Goal: Task Accomplishment & Management: Manage account settings

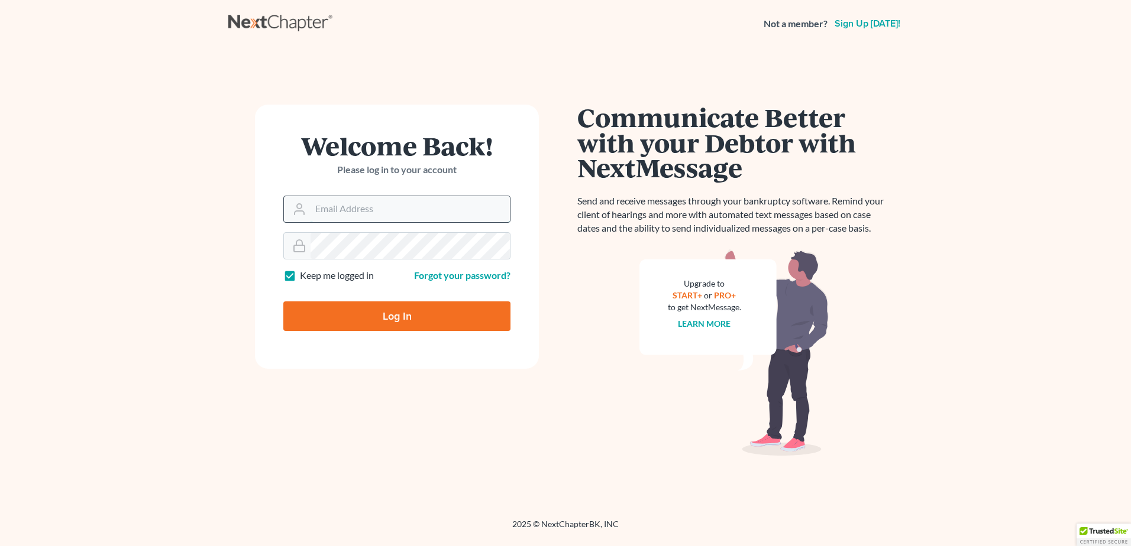
drag, startPoint x: 0, startPoint y: 0, endPoint x: 381, endPoint y: 200, distance: 430.7
click at [381, 202] on input "Email Address" at bounding box center [410, 209] width 199 height 26
type input "[PERSON_NAME][EMAIL_ADDRESS][DOMAIN_NAME]"
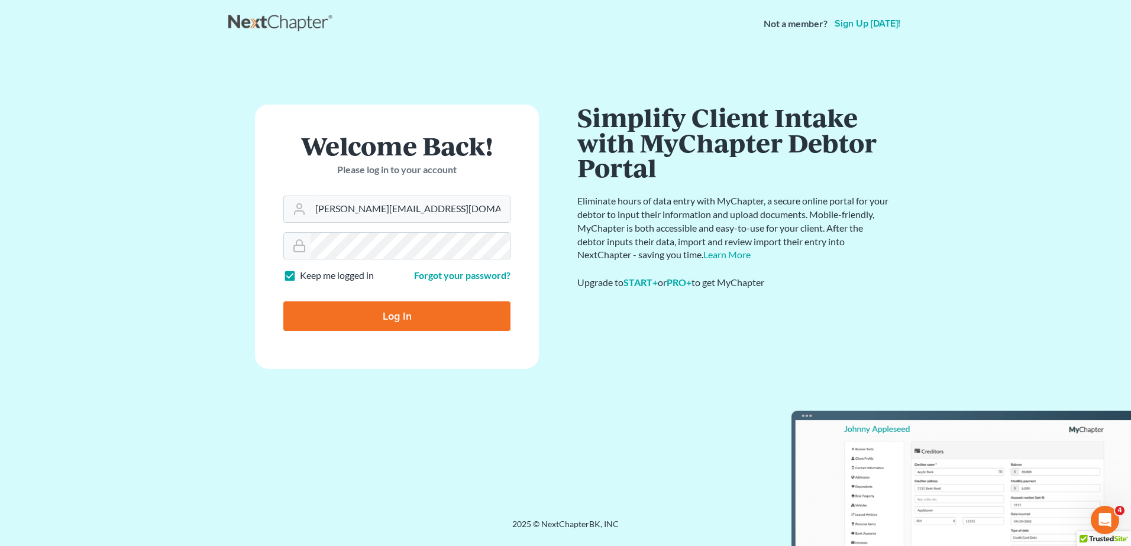
click at [438, 321] on input "Log In" at bounding box center [396, 317] width 227 height 30
type input "Thinking..."
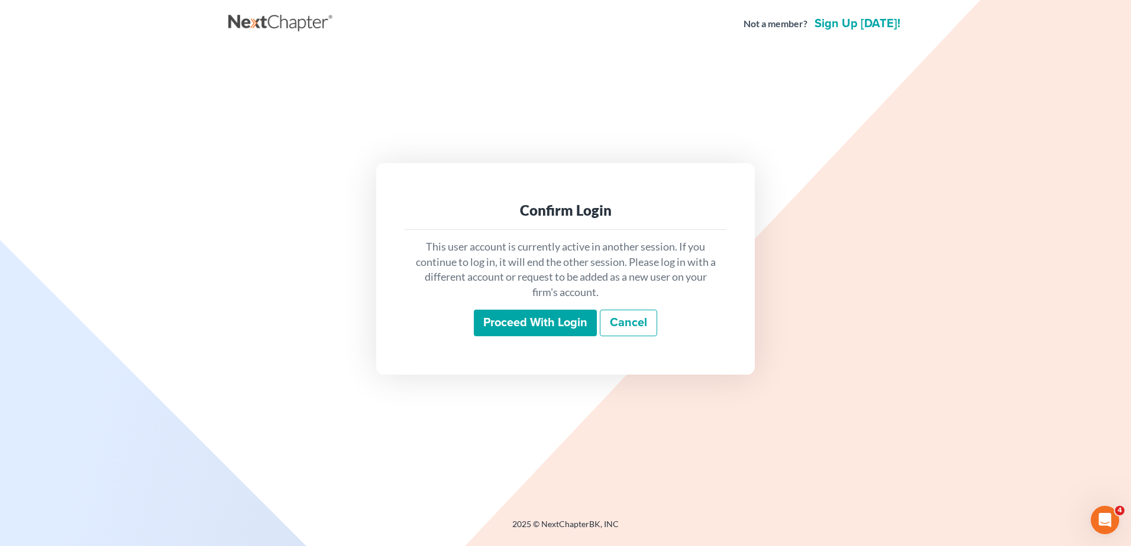
click at [568, 325] on input "Proceed with login" at bounding box center [535, 323] width 123 height 27
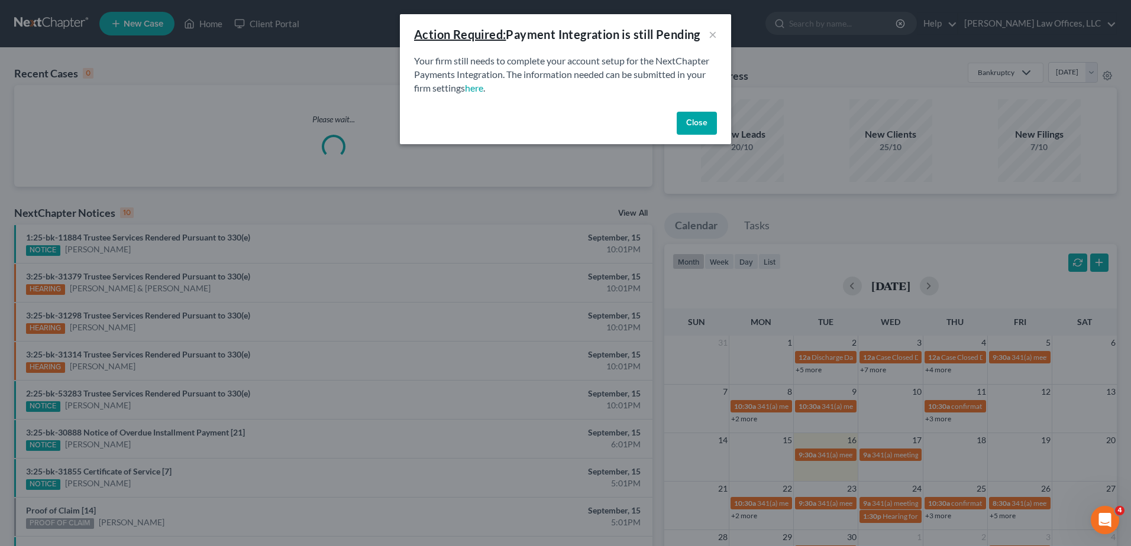
click at [690, 118] on button "Close" at bounding box center [697, 124] width 40 height 24
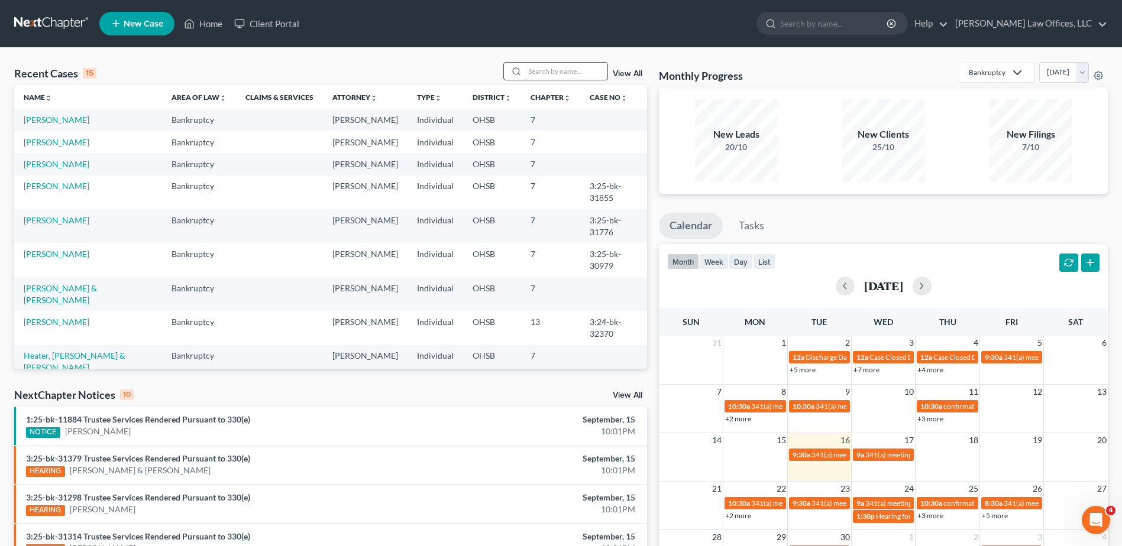
click at [554, 72] on input "search" at bounding box center [566, 71] width 83 height 17
type input "seth"
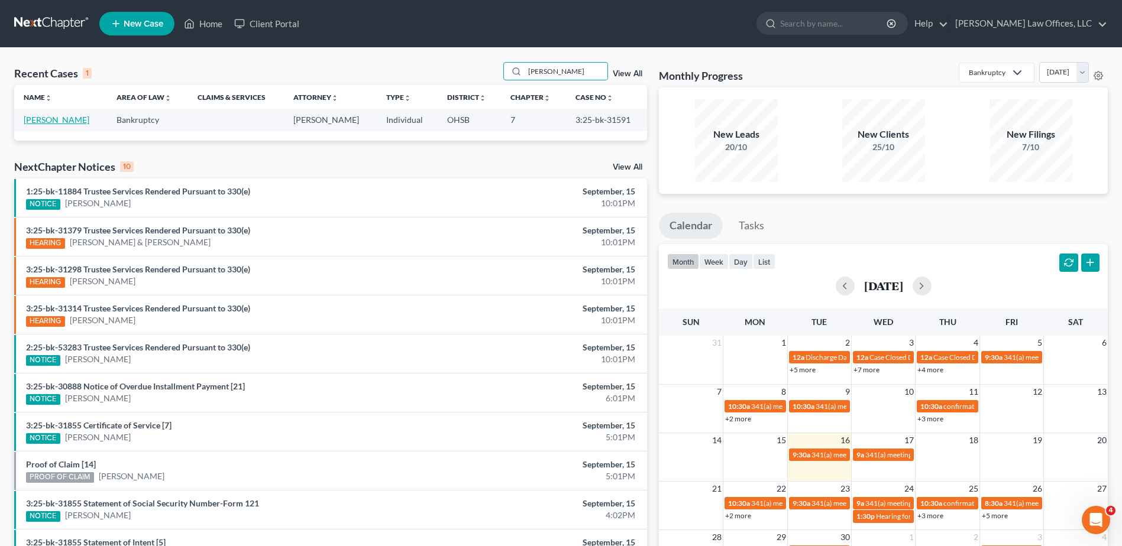
click at [46, 123] on link "Fields, Seth" at bounding box center [57, 120] width 66 height 10
select select "4"
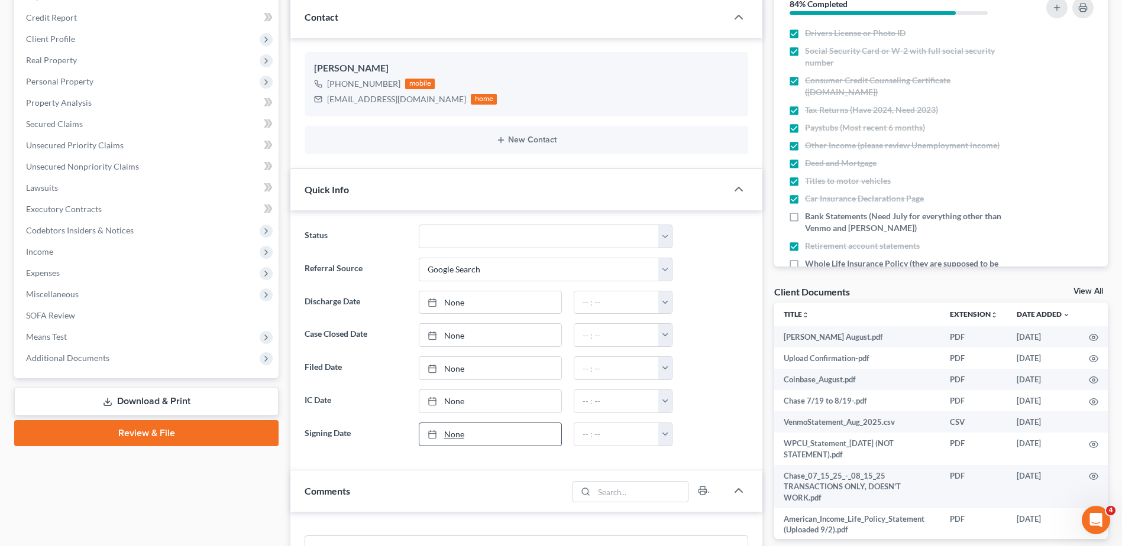
scroll to position [584, 0]
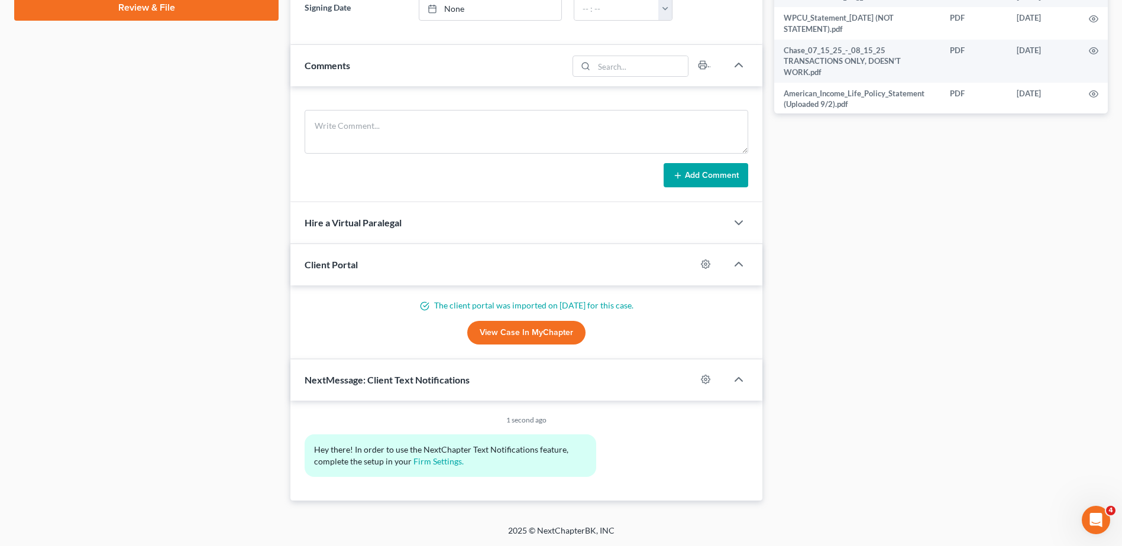
click at [501, 328] on link "View Case in MyChapter" at bounding box center [526, 333] width 118 height 24
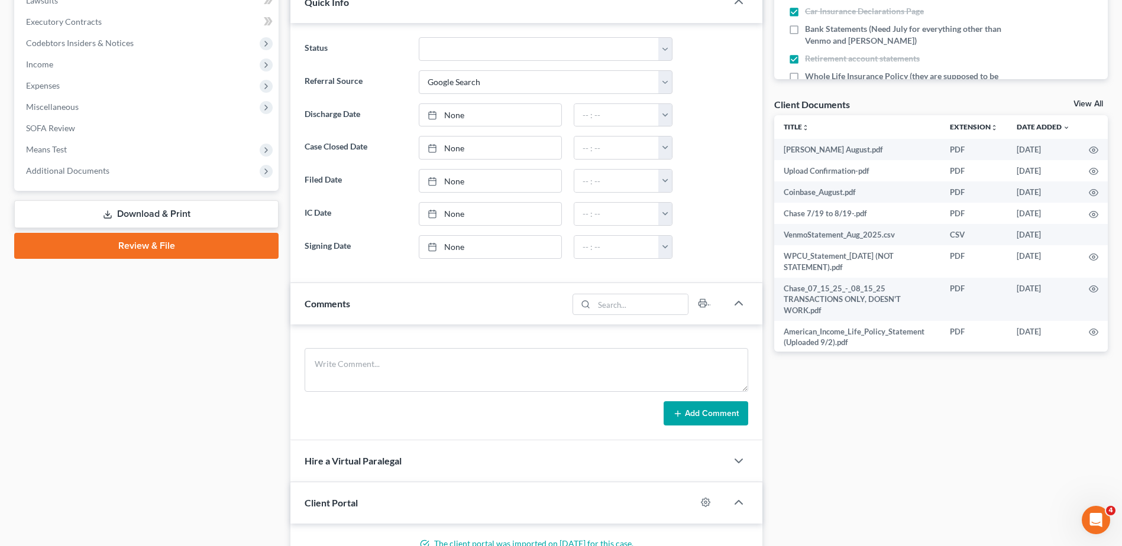
scroll to position [0, 0]
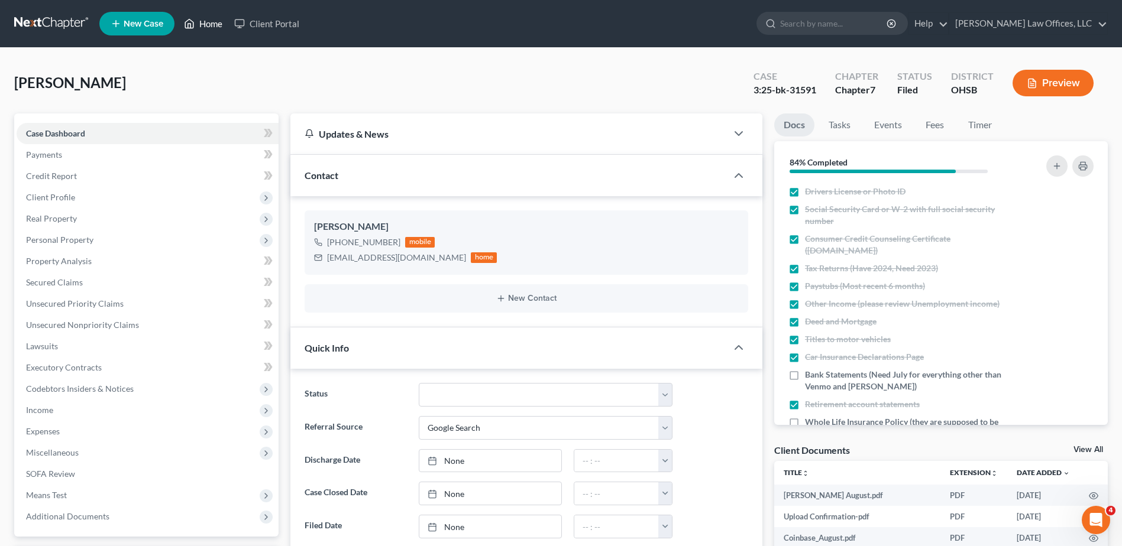
click at [209, 27] on link "Home" at bounding box center [203, 23] width 50 height 21
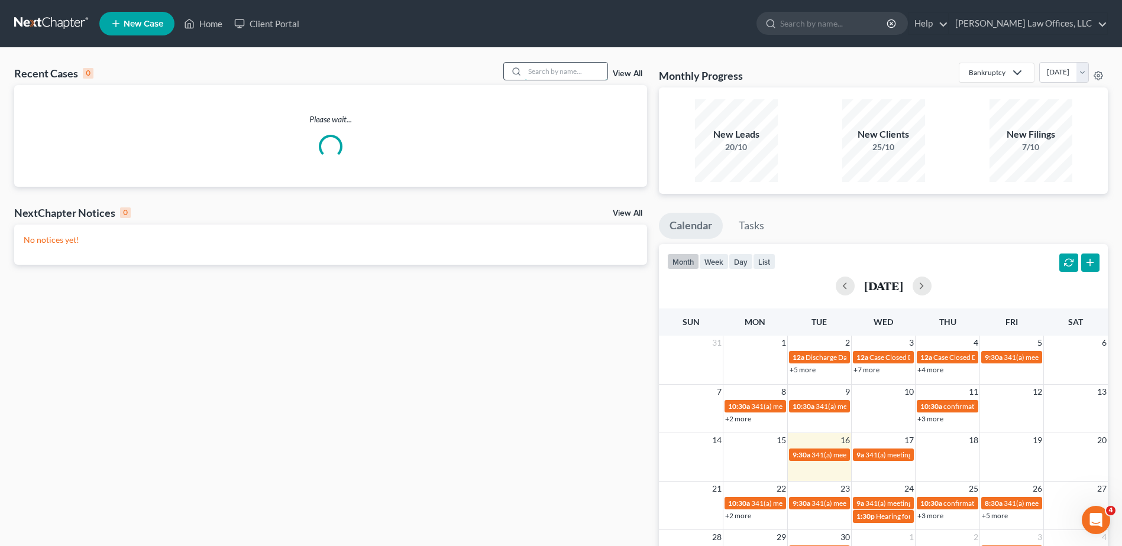
click at [548, 71] on input "search" at bounding box center [566, 71] width 83 height 17
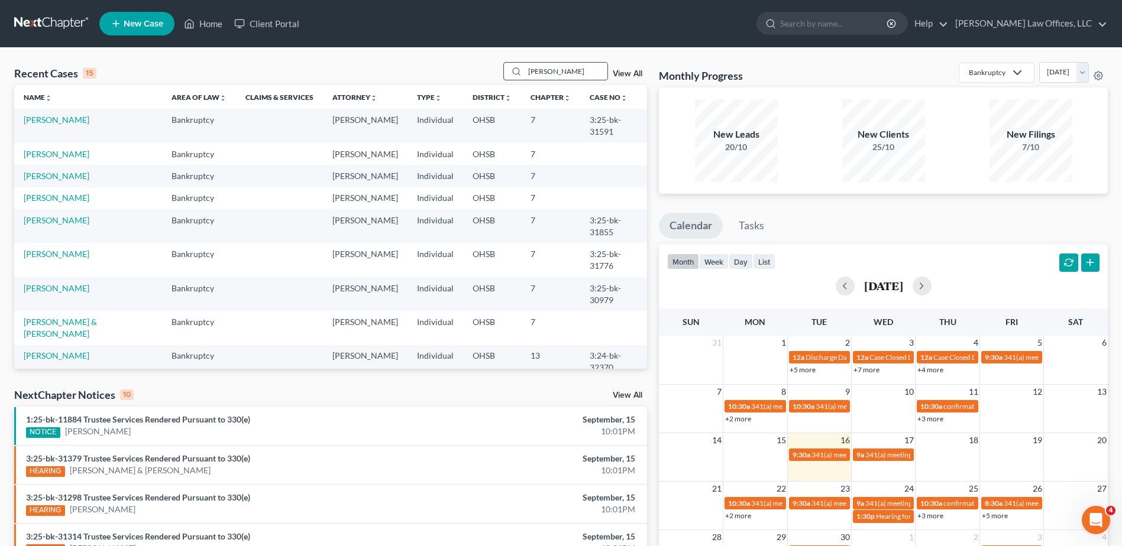
type input "wheeler"
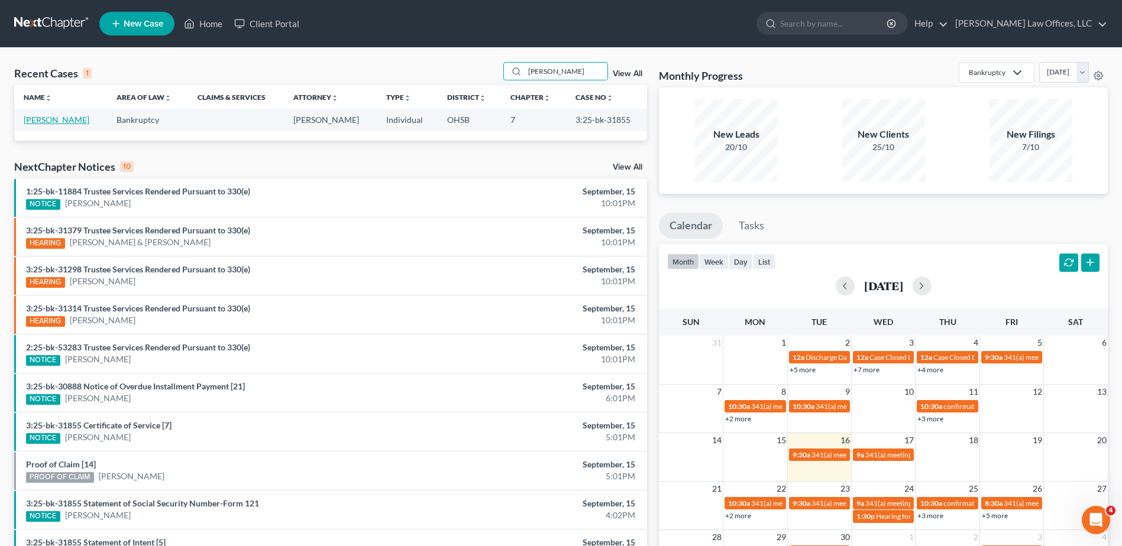
click at [62, 120] on link "Wheeler, Kyle" at bounding box center [57, 120] width 66 height 10
select select "0"
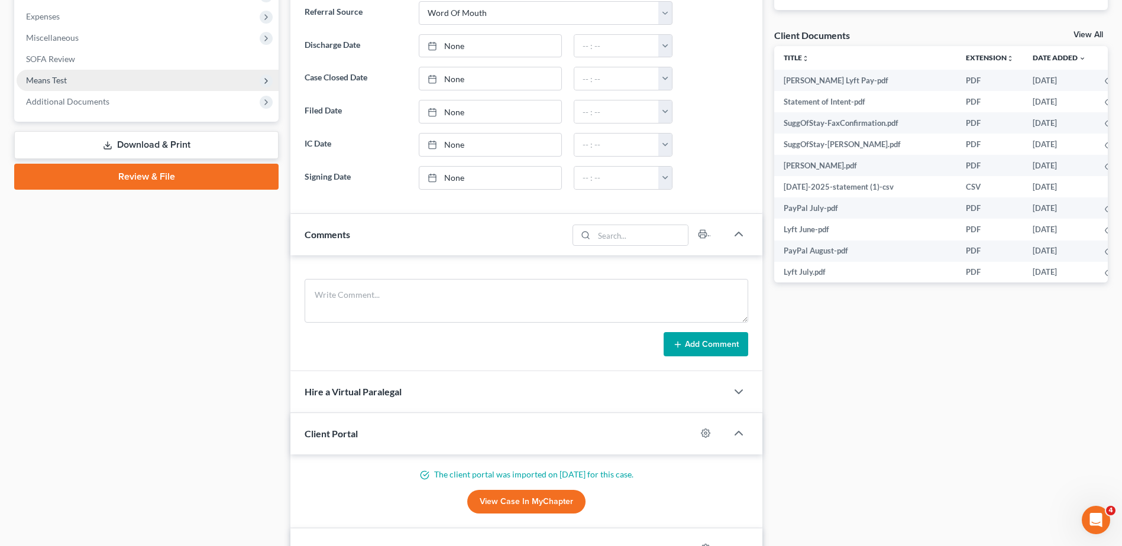
scroll to position [414, 0]
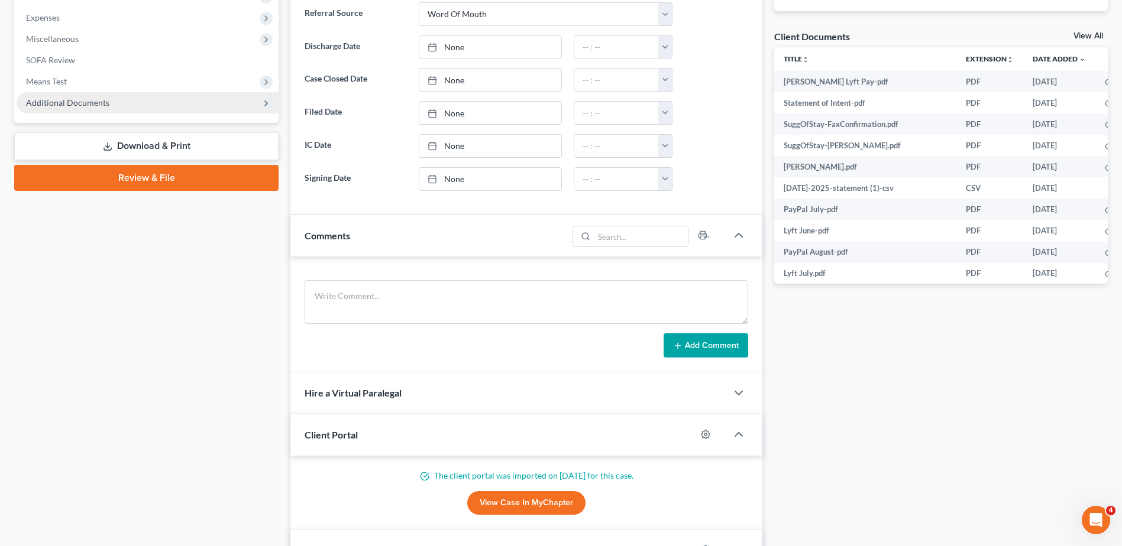
click at [66, 98] on span "Additional Documents" at bounding box center [67, 103] width 83 height 10
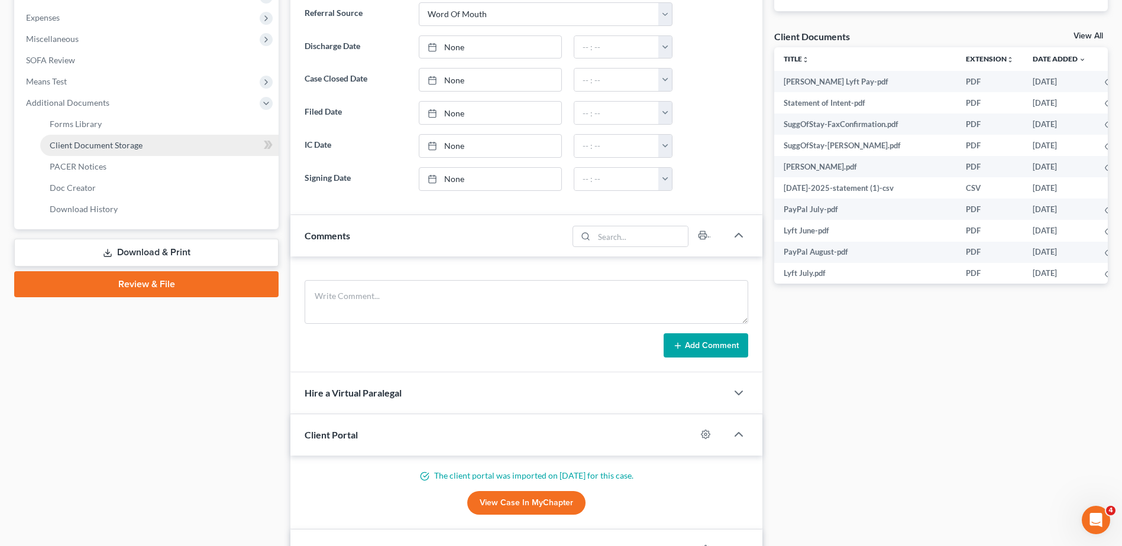
click at [81, 141] on span "Client Document Storage" at bounding box center [96, 145] width 93 height 10
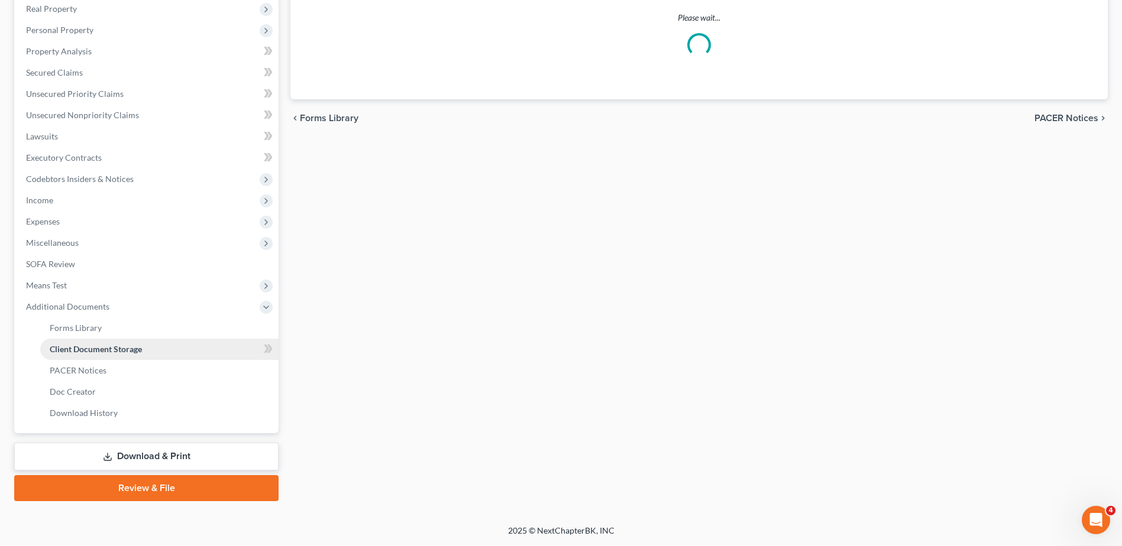
scroll to position [166, 0]
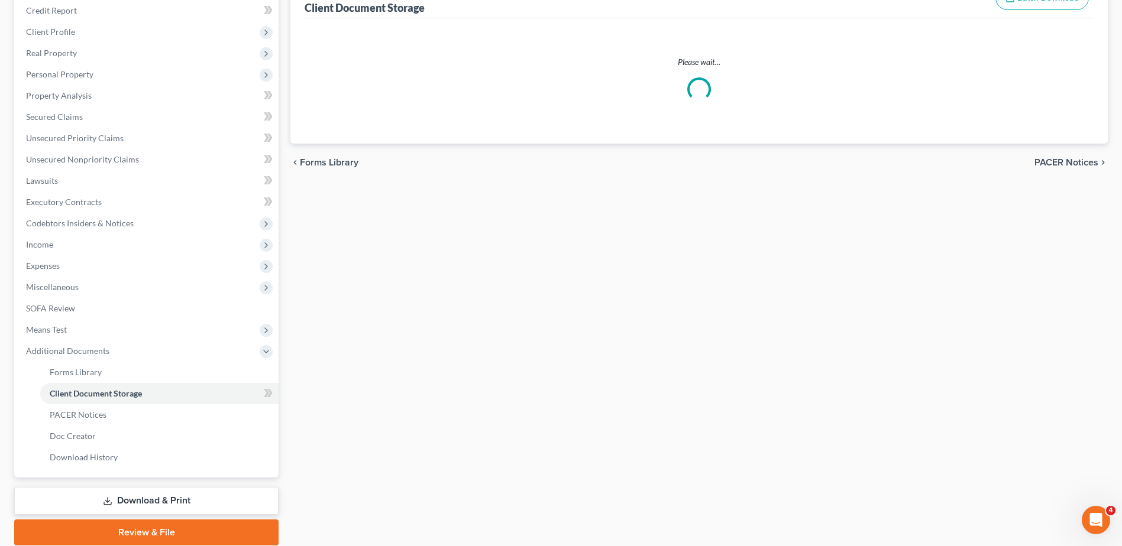
select select "7"
select select "52"
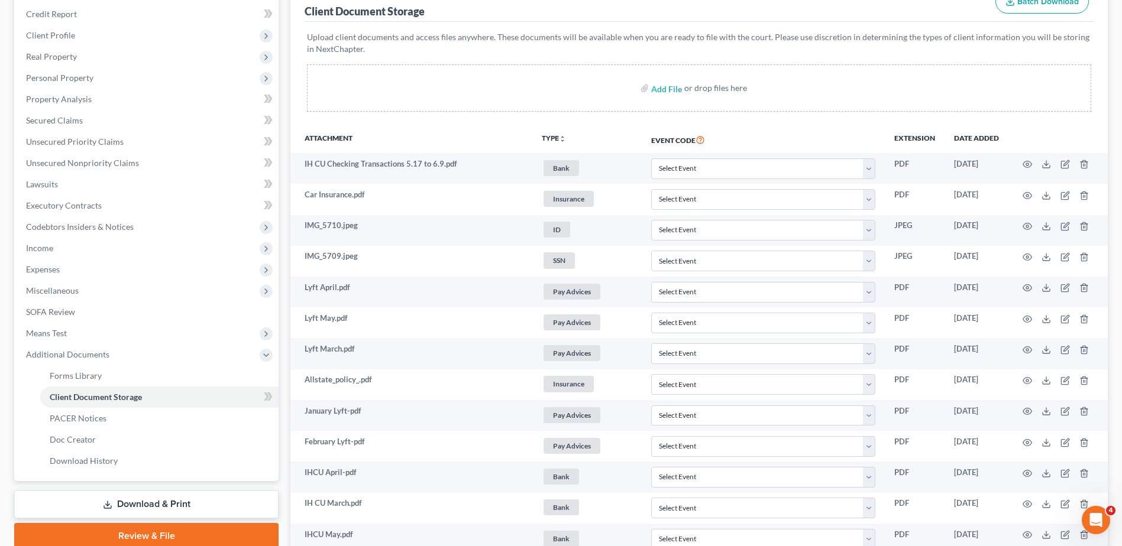
scroll to position [0, 0]
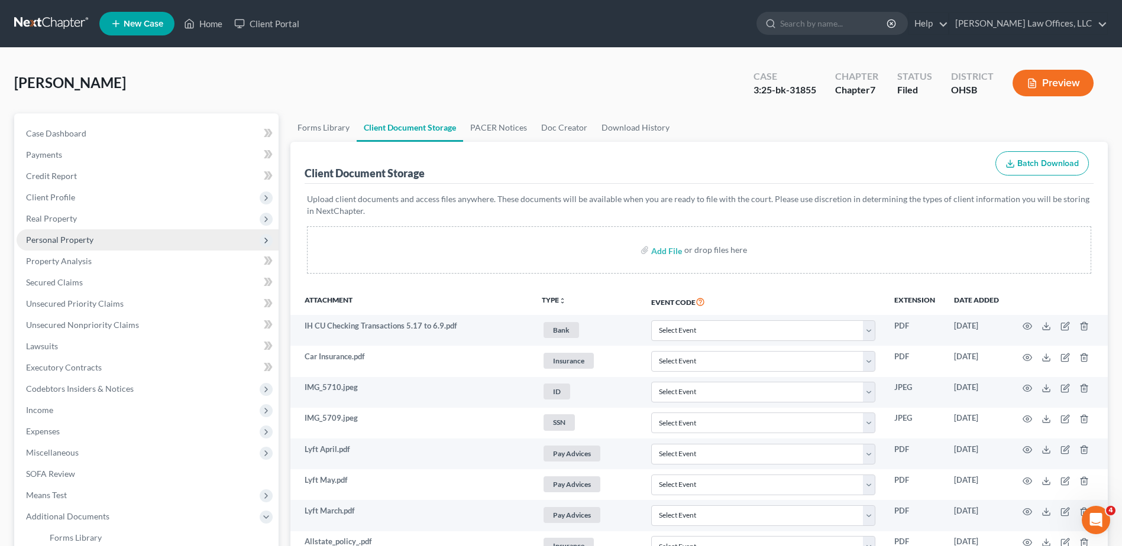
click at [57, 235] on span "Personal Property" at bounding box center [59, 240] width 67 height 10
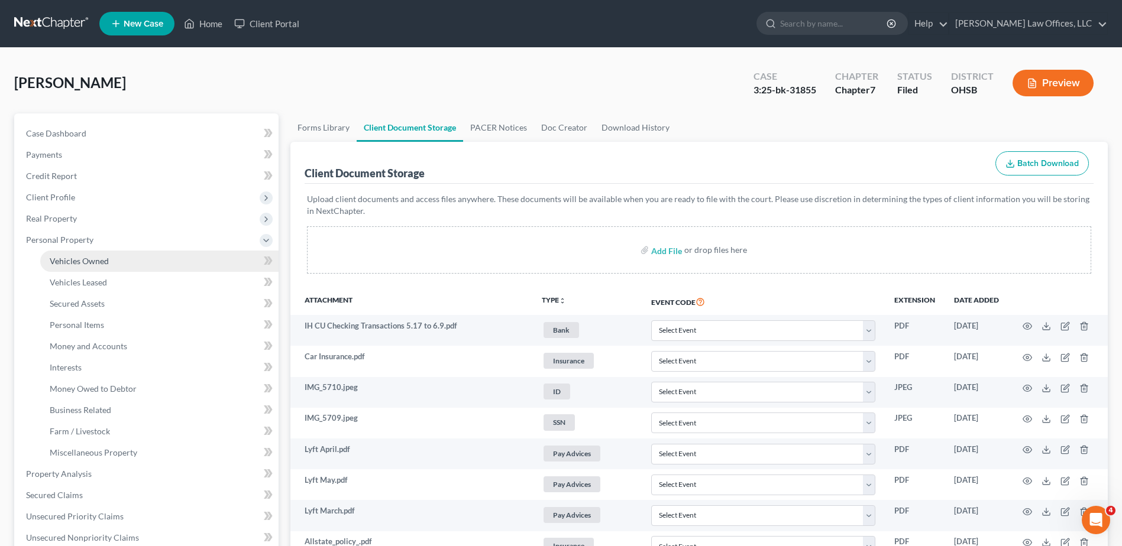
click at [68, 263] on span "Vehicles Owned" at bounding box center [79, 261] width 59 height 10
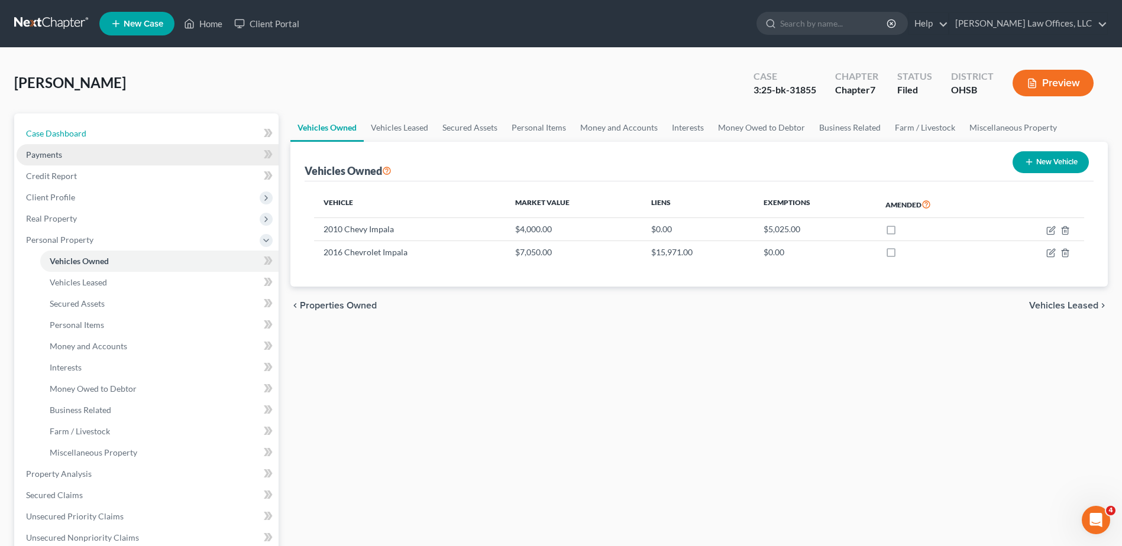
drag, startPoint x: 51, startPoint y: 133, endPoint x: 197, endPoint y: 161, distance: 148.7
click at [51, 133] on span "Case Dashboard" at bounding box center [56, 133] width 60 height 10
select select "0"
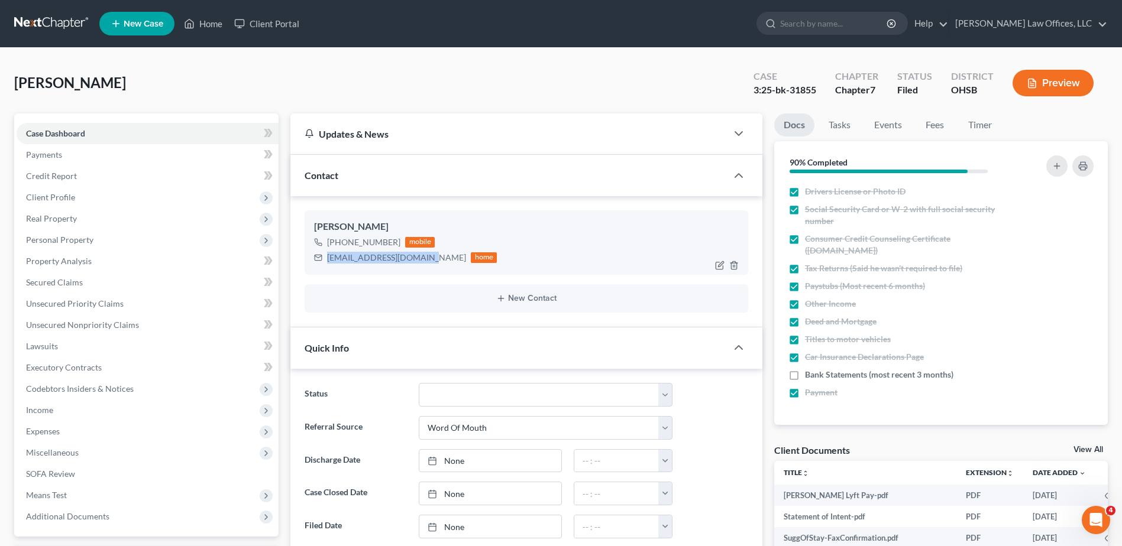
drag, startPoint x: 424, startPoint y: 257, endPoint x: 329, endPoint y: 261, distance: 95.3
click at [329, 261] on div "wheelerkyle85@gmail.com" at bounding box center [396, 258] width 139 height 12
drag, startPoint x: 328, startPoint y: 261, endPoint x: 335, endPoint y: 260, distance: 6.6
copy div "wheelerkyle85@gmail.com"
click at [270, 22] on link "Client Portal" at bounding box center [266, 23] width 77 height 21
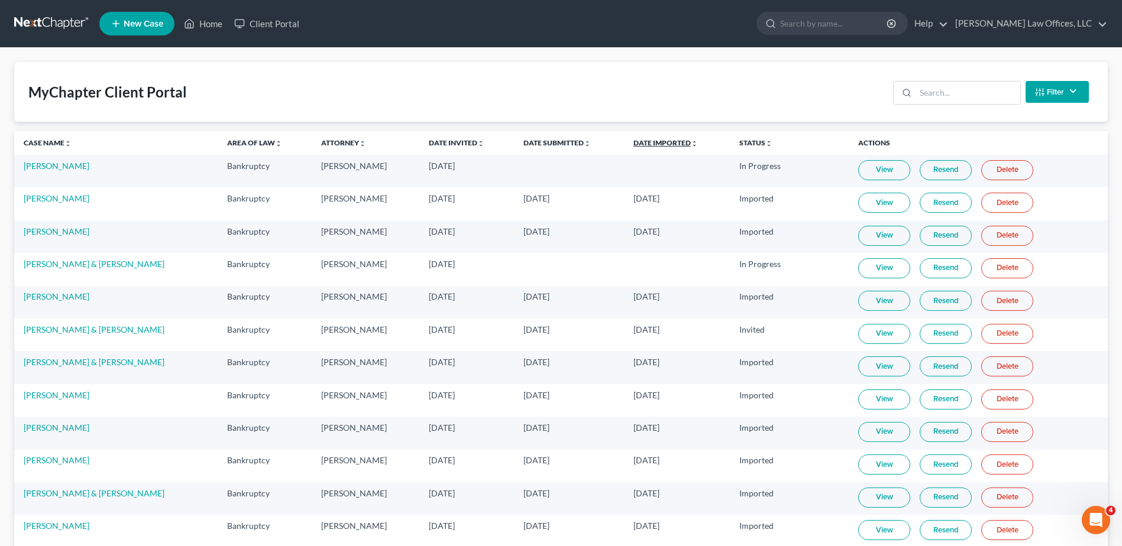
click at [666, 143] on link "Date Imported unfold_more expand_more expand_less" at bounding box center [665, 142] width 64 height 9
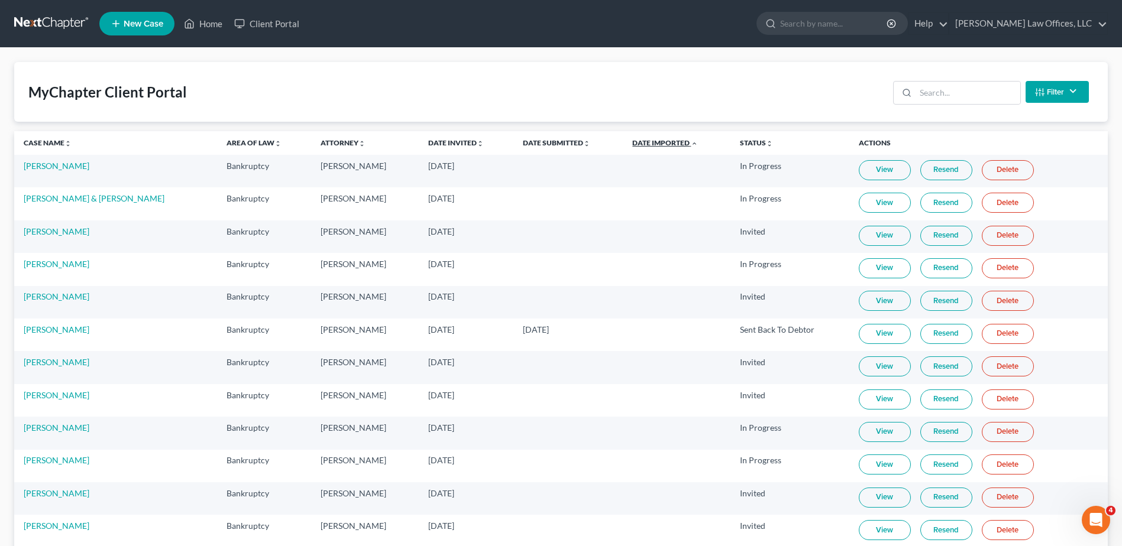
click at [666, 143] on link "Date Imported unfold_more expand_more expand_less" at bounding box center [665, 142] width 66 height 9
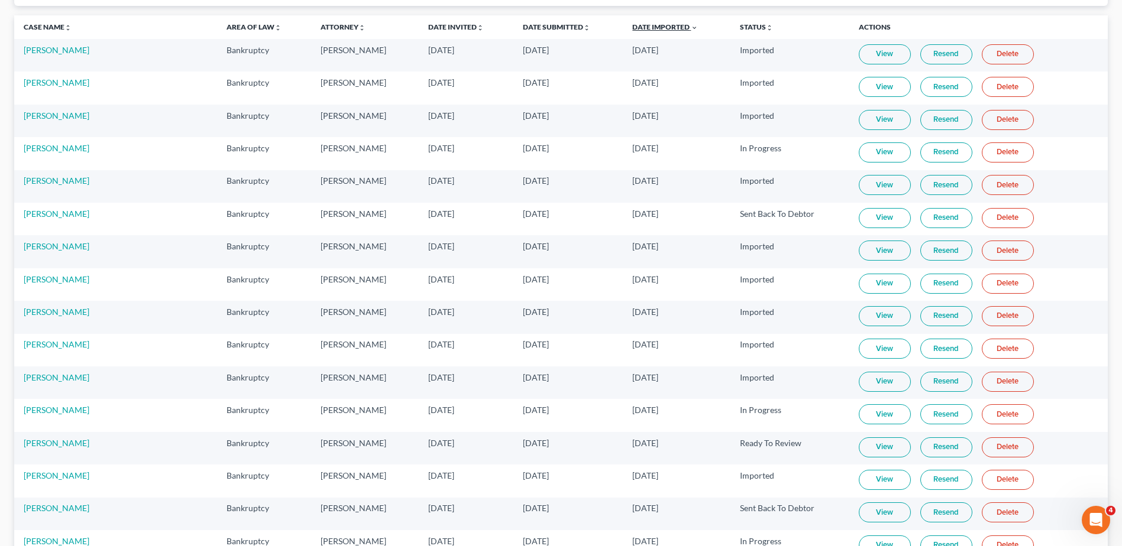
scroll to position [118, 0]
click at [558, 27] on link "Date Submitted unfold_more expand_more expand_less" at bounding box center [556, 24] width 67 height 9
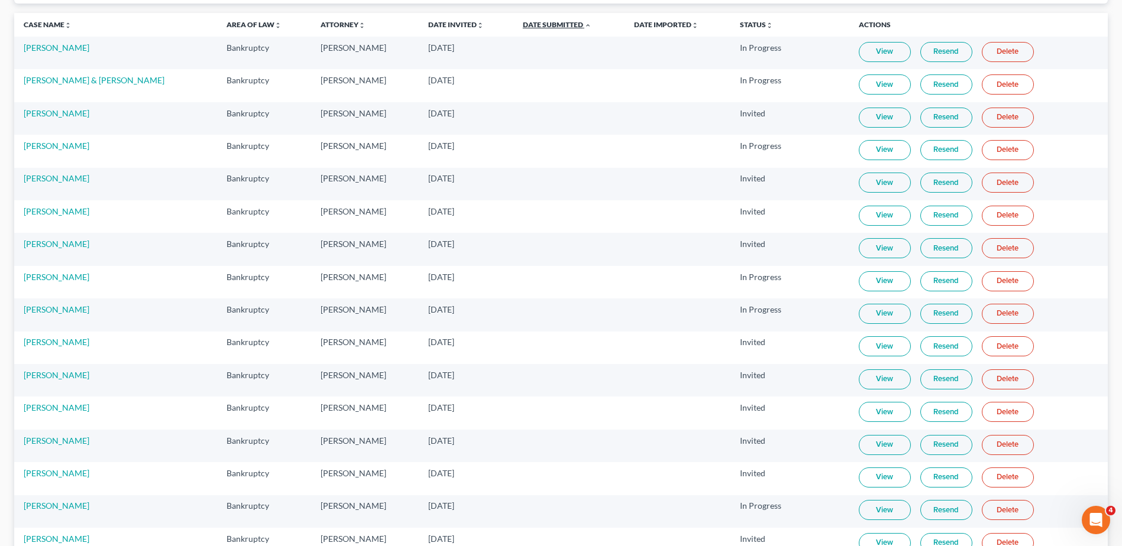
click at [558, 27] on link "Date Submitted unfold_more expand_more expand_less" at bounding box center [557, 24] width 69 height 9
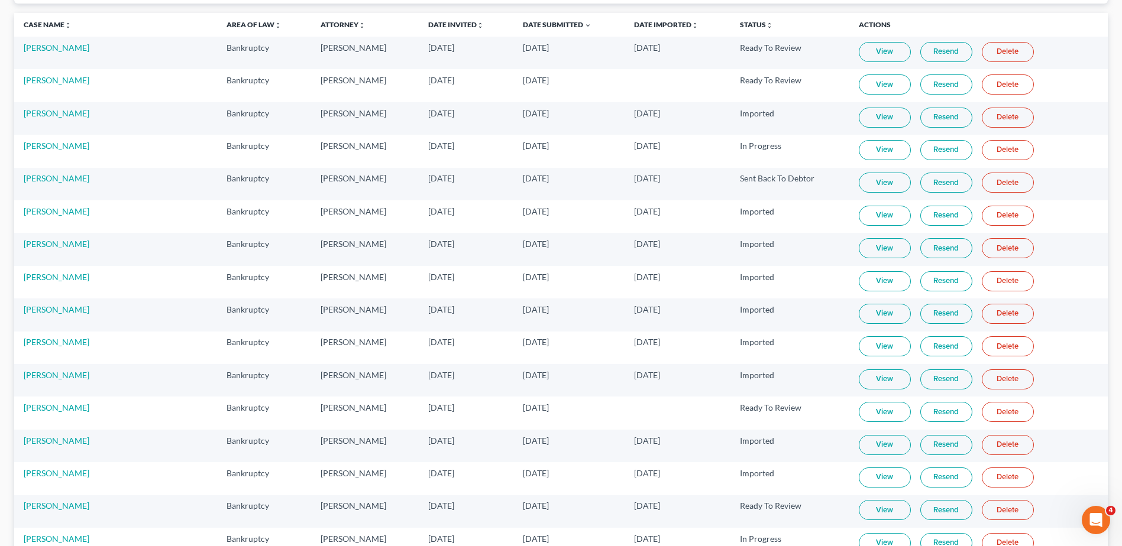
click at [891, 51] on link "View" at bounding box center [885, 52] width 52 height 20
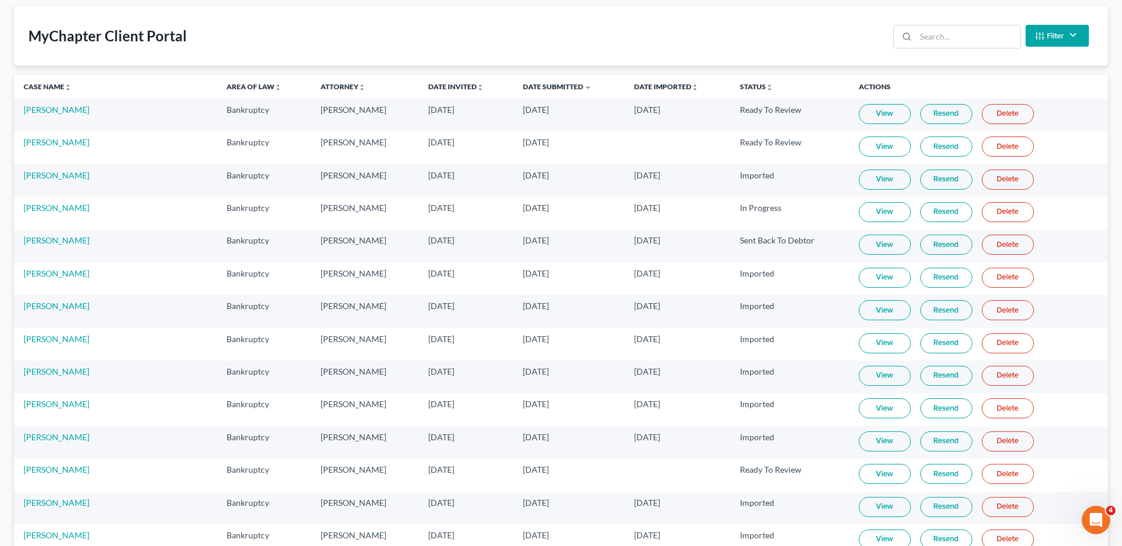
scroll to position [0, 0]
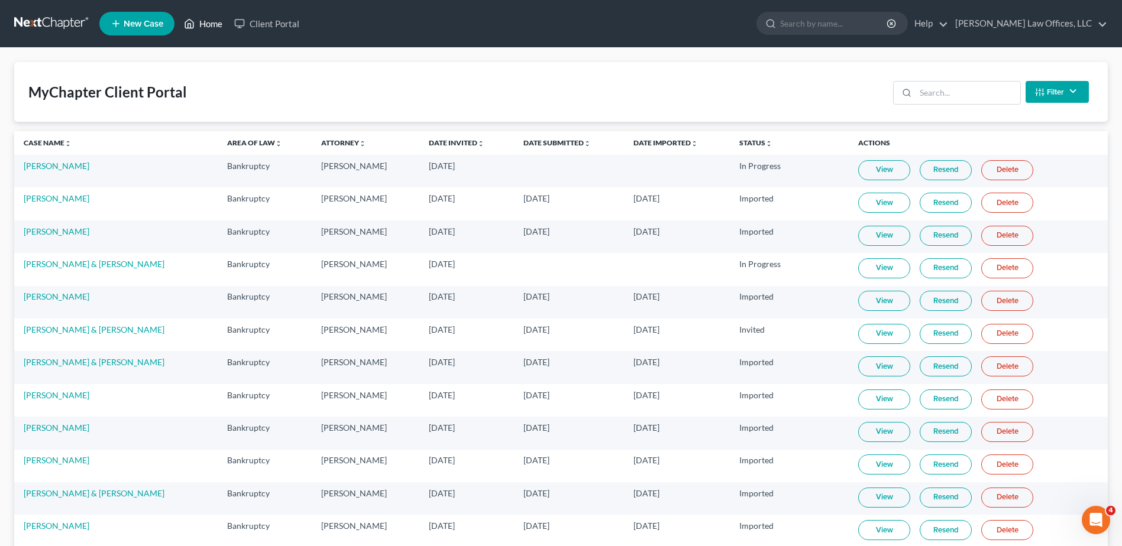
click at [208, 24] on link "Home" at bounding box center [203, 23] width 50 height 21
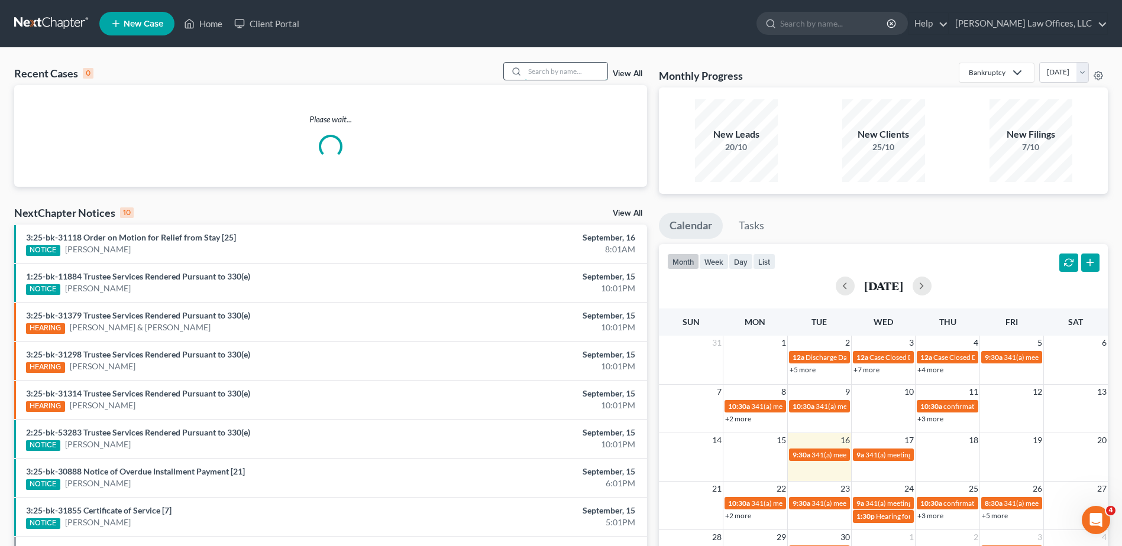
click at [552, 76] on input "search" at bounding box center [566, 71] width 83 height 17
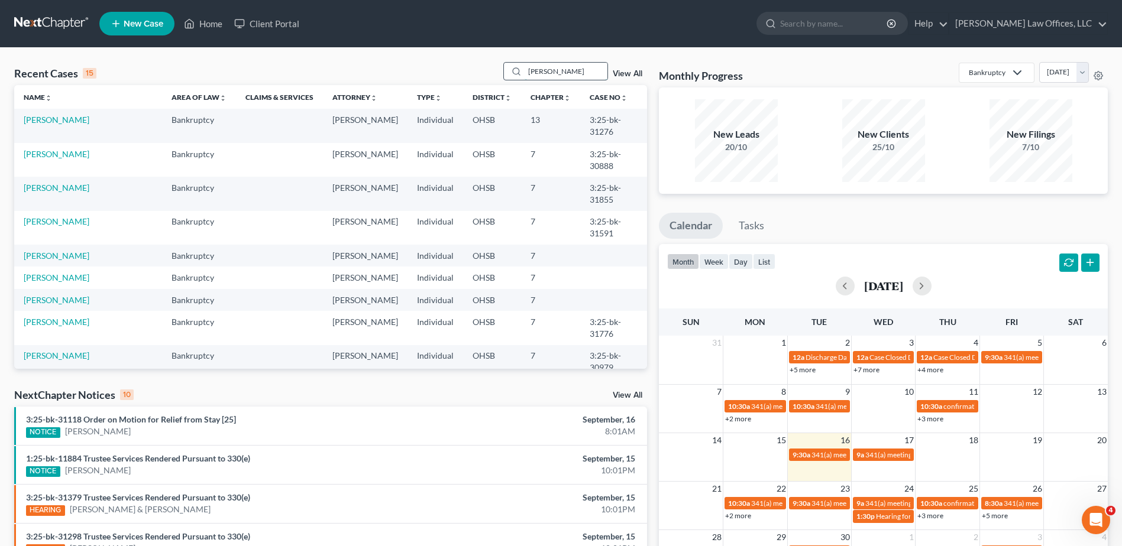
type input "seth"
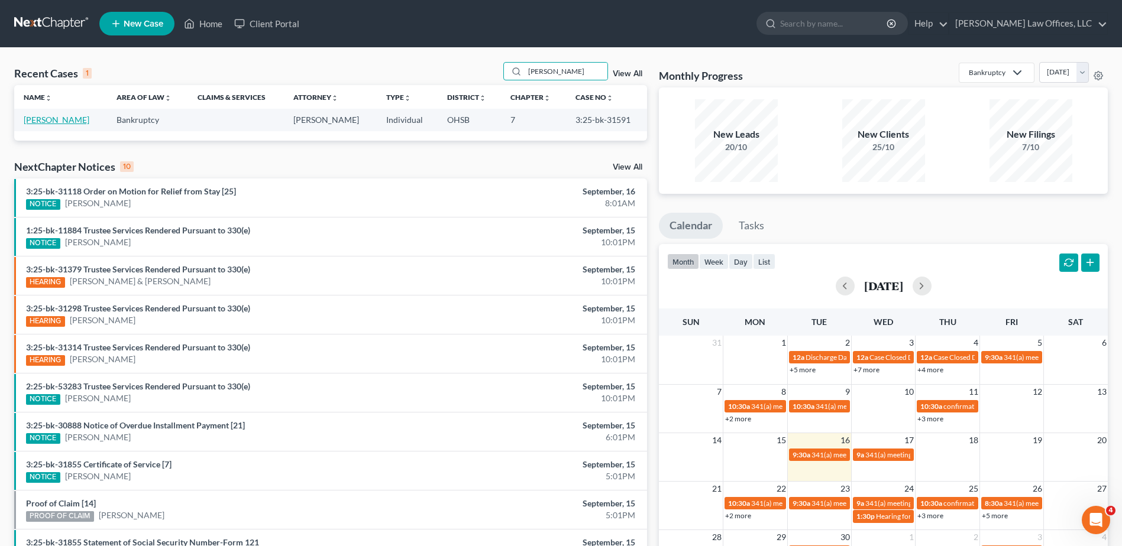
click at [31, 119] on link "Fields, Seth" at bounding box center [57, 120] width 66 height 10
select select "4"
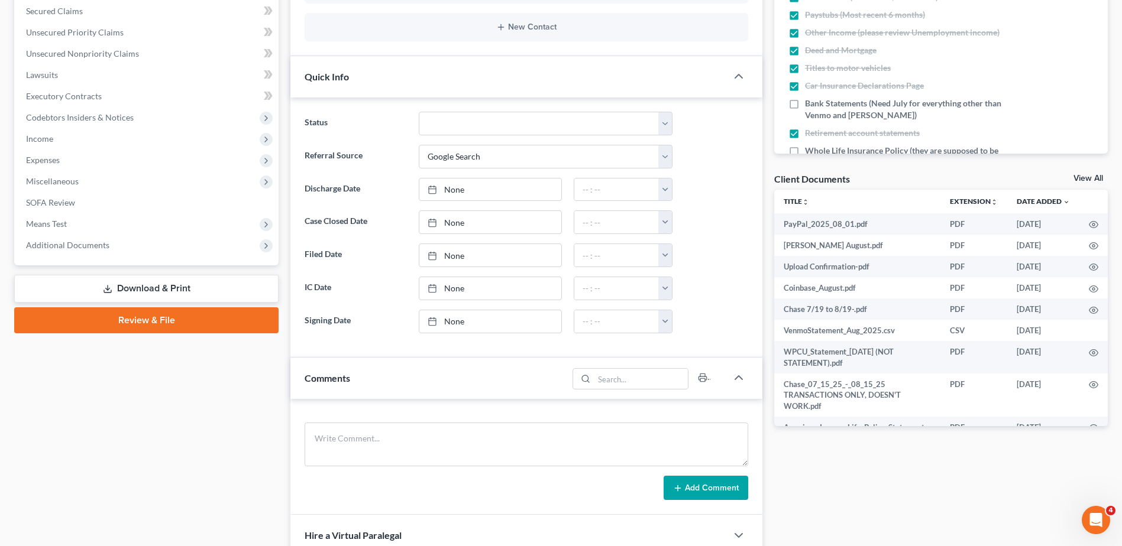
scroll to position [355, 0]
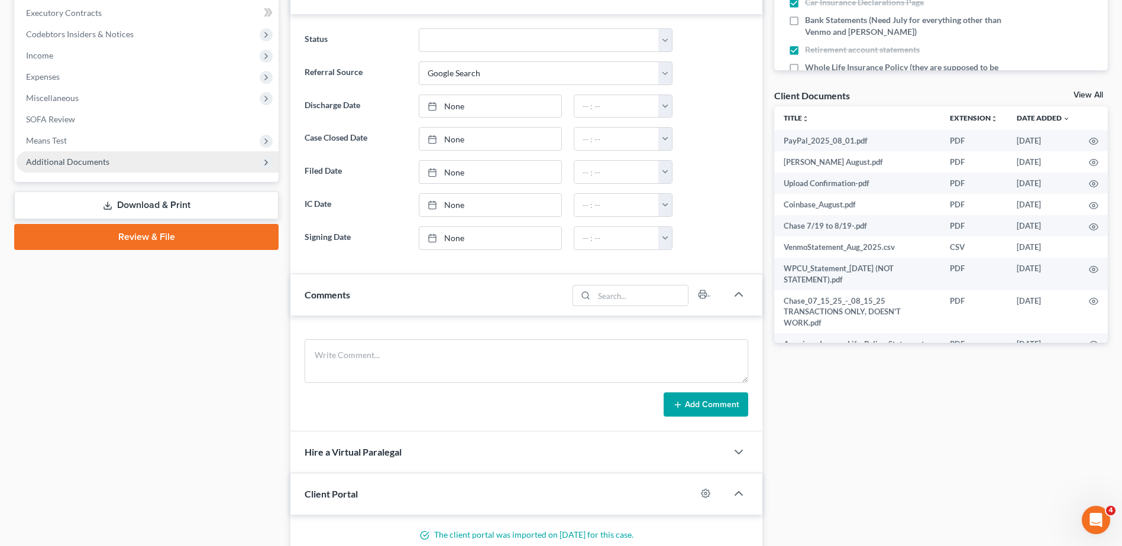
click at [63, 162] on span "Additional Documents" at bounding box center [67, 162] width 83 height 10
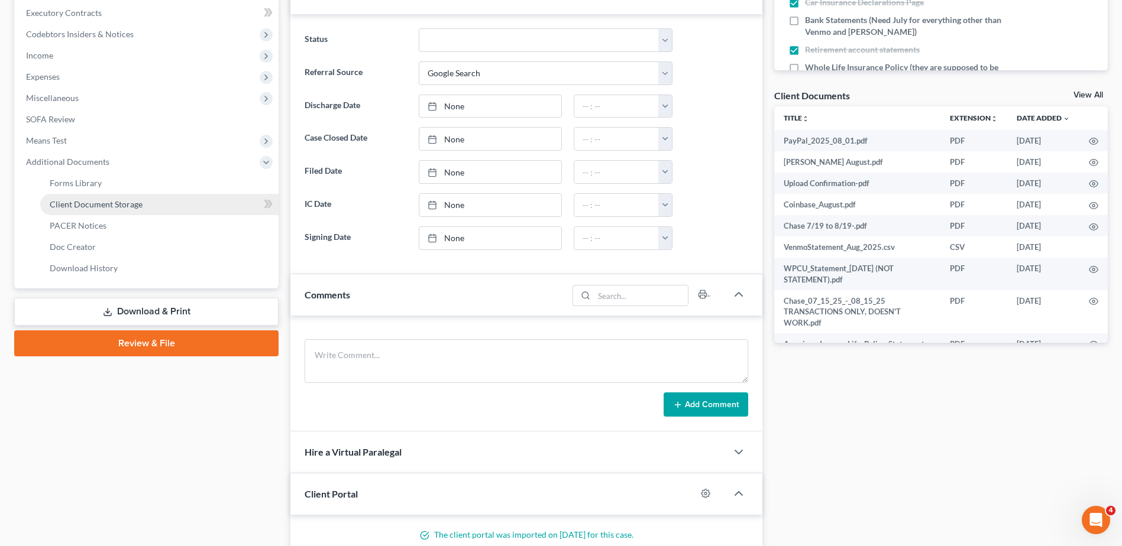
click at [67, 199] on span "Client Document Storage" at bounding box center [96, 204] width 93 height 10
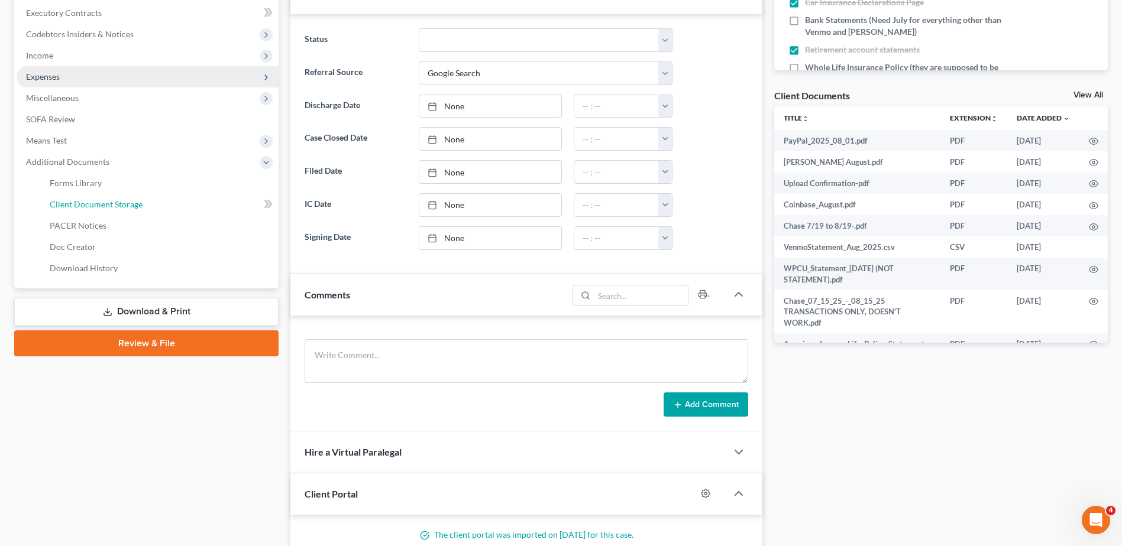
scroll to position [179, 0]
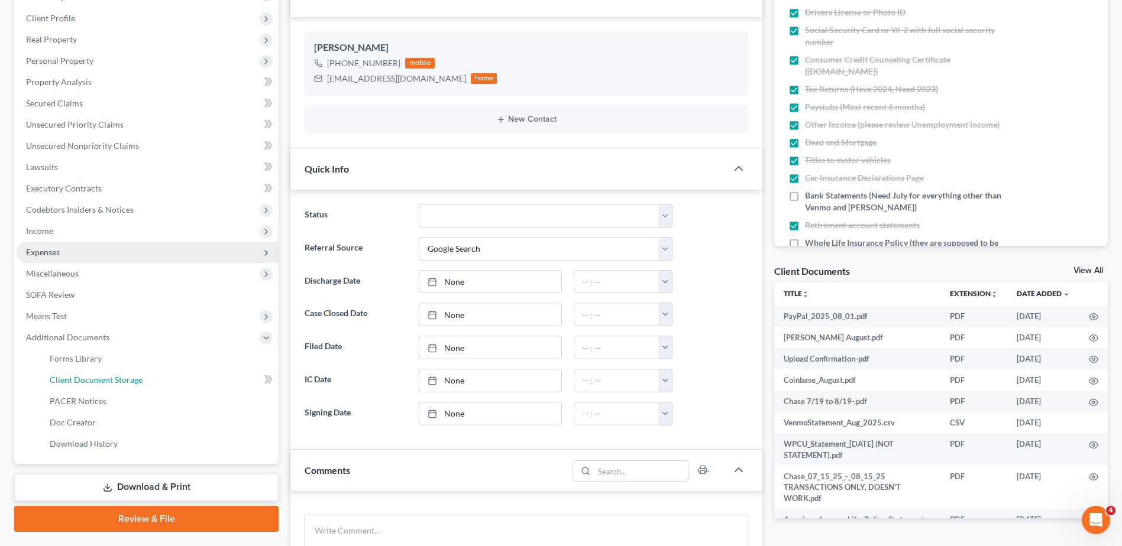
select select "7"
select select "52"
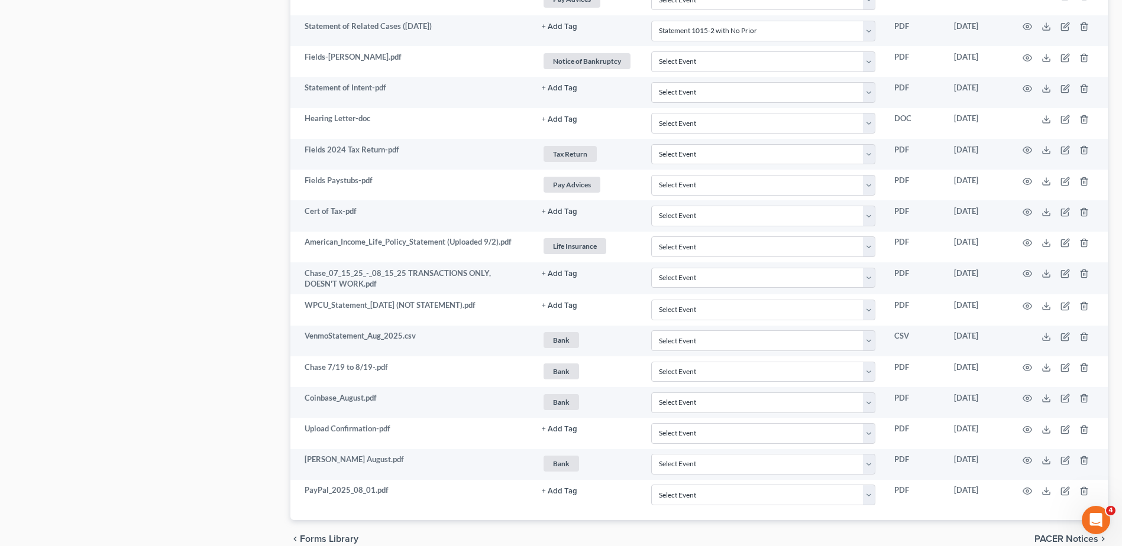
scroll to position [1531, 0]
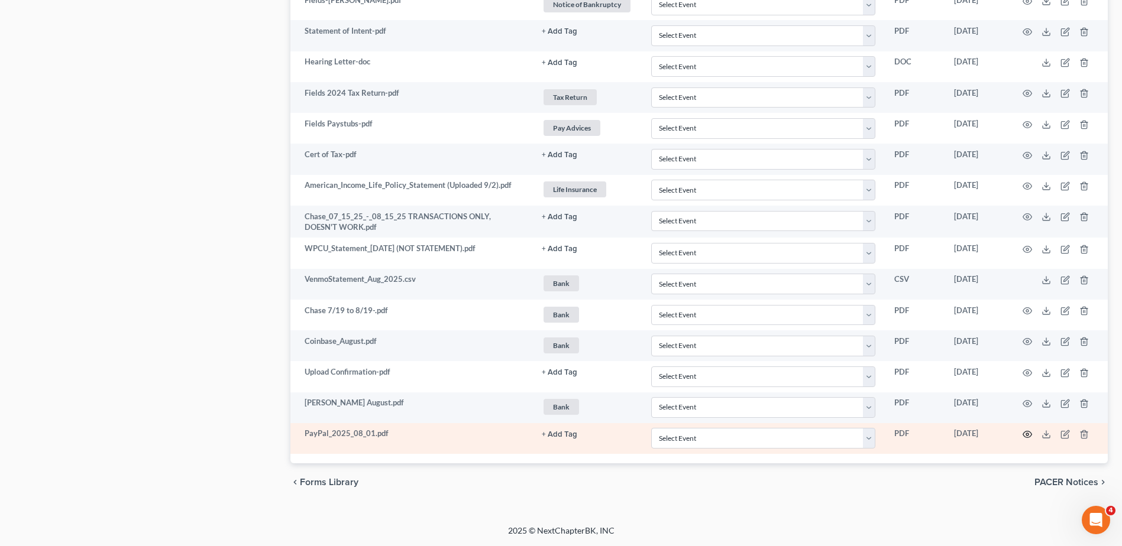
click at [1028, 433] on icon "button" at bounding box center [1027, 434] width 9 height 9
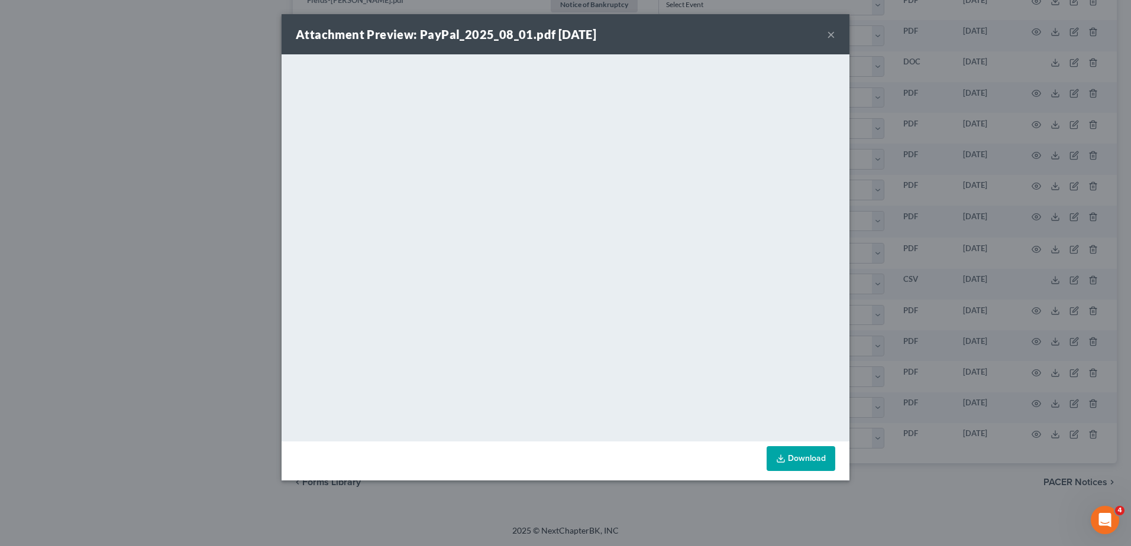
click at [829, 35] on button "×" at bounding box center [831, 34] width 8 height 14
